Goal: Book appointment/travel/reservation

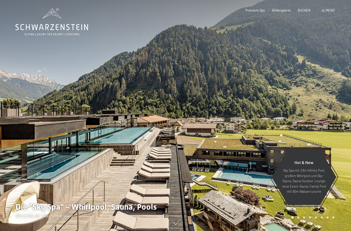
click at [4, 89] on div at bounding box center [87, 115] width 175 height 231
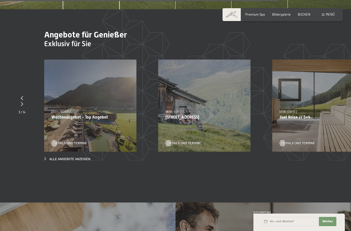
scroll to position [1543, 0]
click at [301, 116] on p "Just Relax // 5=4" at bounding box center [318, 116] width 78 height 5
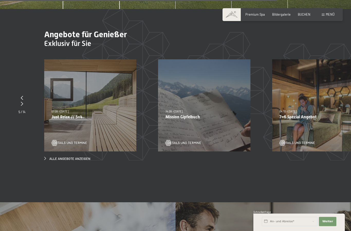
click at [69, 112] on span "07.09.–[DATE]" at bounding box center [59, 111] width 17 height 3
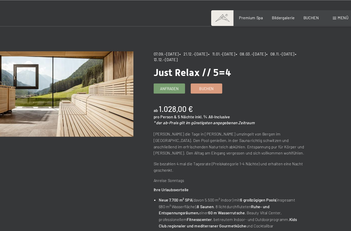
scroll to position [20, 0]
click at [181, 70] on span "Anfragen" at bounding box center [188, 72] width 15 height 4
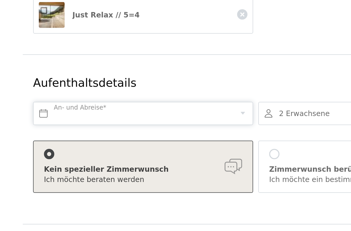
click at [65, 151] on input "text" at bounding box center [119, 157] width 109 height 12
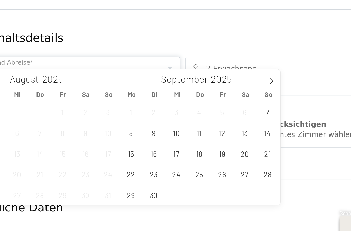
scroll to position [17, 0]
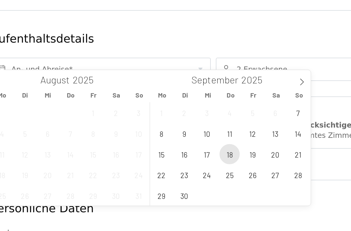
click at [178, 177] on span "18" at bounding box center [183, 182] width 10 height 10
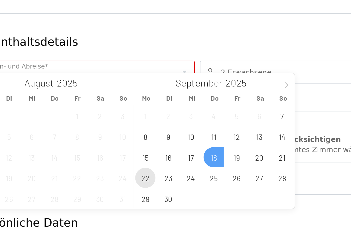
click at [144, 188] on span "22" at bounding box center [149, 193] width 10 height 10
type input "Do. 18.09.2025 - Mo. 22.09.2025"
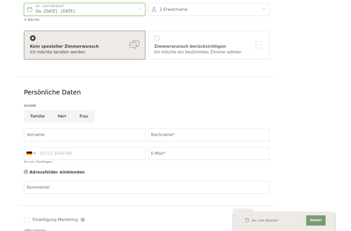
scroll to position [125, 0]
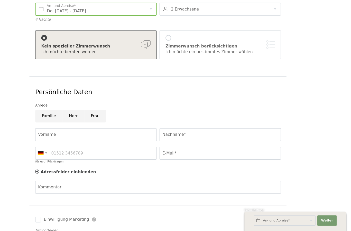
click at [109, 122] on input "Frau" at bounding box center [119, 128] width 20 height 12
radio input "true"
click at [65, 139] on input "Vorname" at bounding box center [119, 145] width 109 height 12
type input "n"
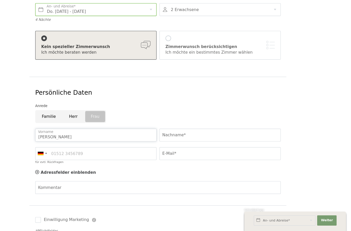
type input "Nina"
type input "Besler-Kien"
click at [65, 156] on div at bounding box center [71, 161] width 12 height 11
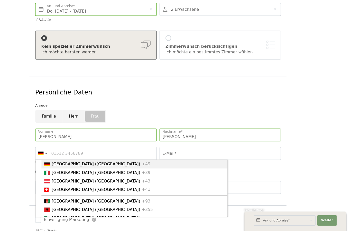
click at [71, 182] on li "Austria (Österreich) +43" at bounding box center [154, 186] width 167 height 8
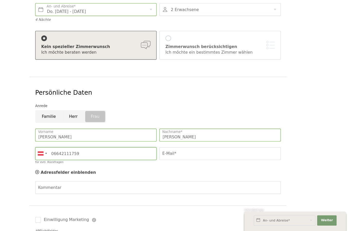
type input "06642111759"
click at [177, 155] on input "E-Mail*" at bounding box center [231, 161] width 109 height 12
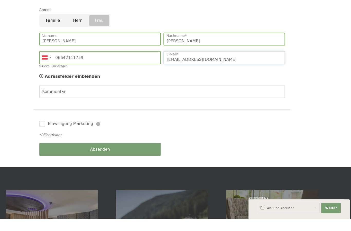
scroll to position [215, 0]
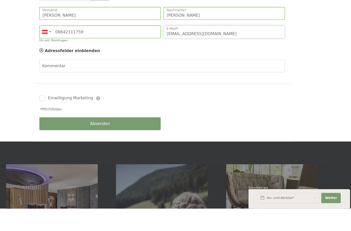
type input "mario.kien@tnr.at"
click at [78, 146] on div "Absenden" at bounding box center [120, 154] width 112 height 17
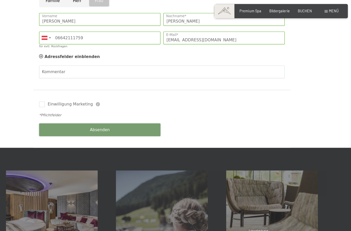
scroll to position [247, 0]
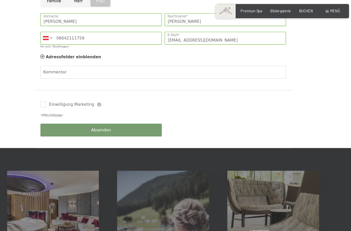
click at [261, 217] on input "text" at bounding box center [288, 221] width 55 height 9
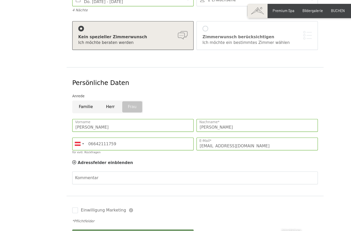
scroll to position [152, 0]
click at [134, 211] on button "Absenden" at bounding box center [119, 217] width 109 height 12
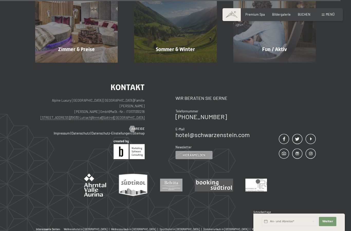
scroll to position [245, 0]
